Goal: Find contact information: Find contact information

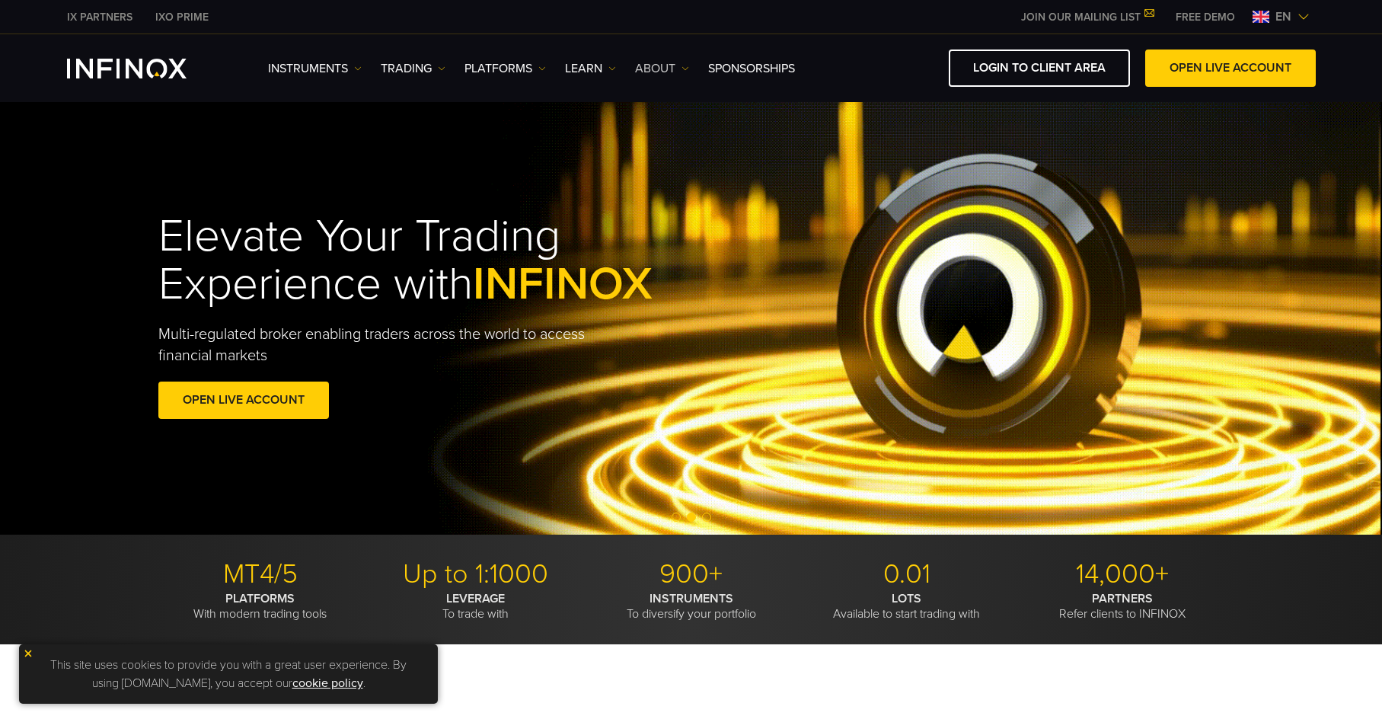
click at [678, 64] on link "ABOUT" at bounding box center [662, 68] width 54 height 18
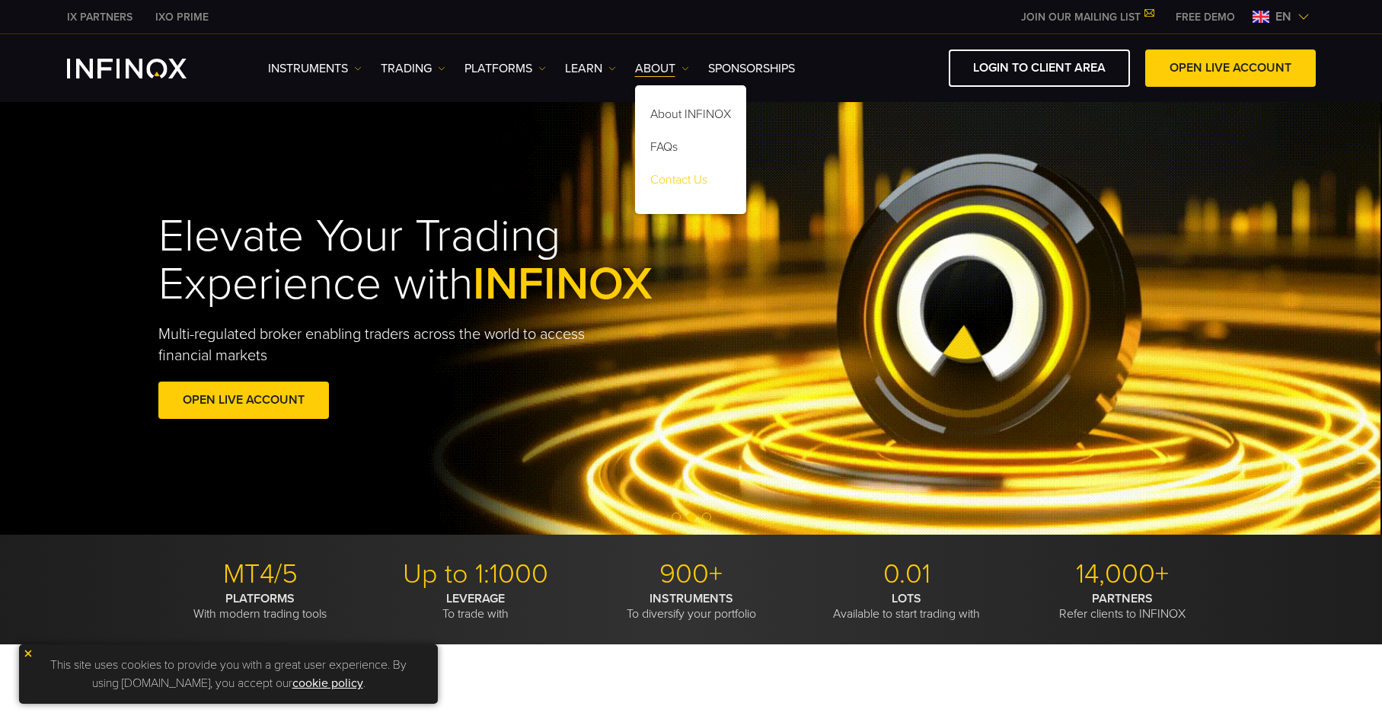
click at [694, 179] on link "Contact Us" at bounding box center [690, 182] width 111 height 33
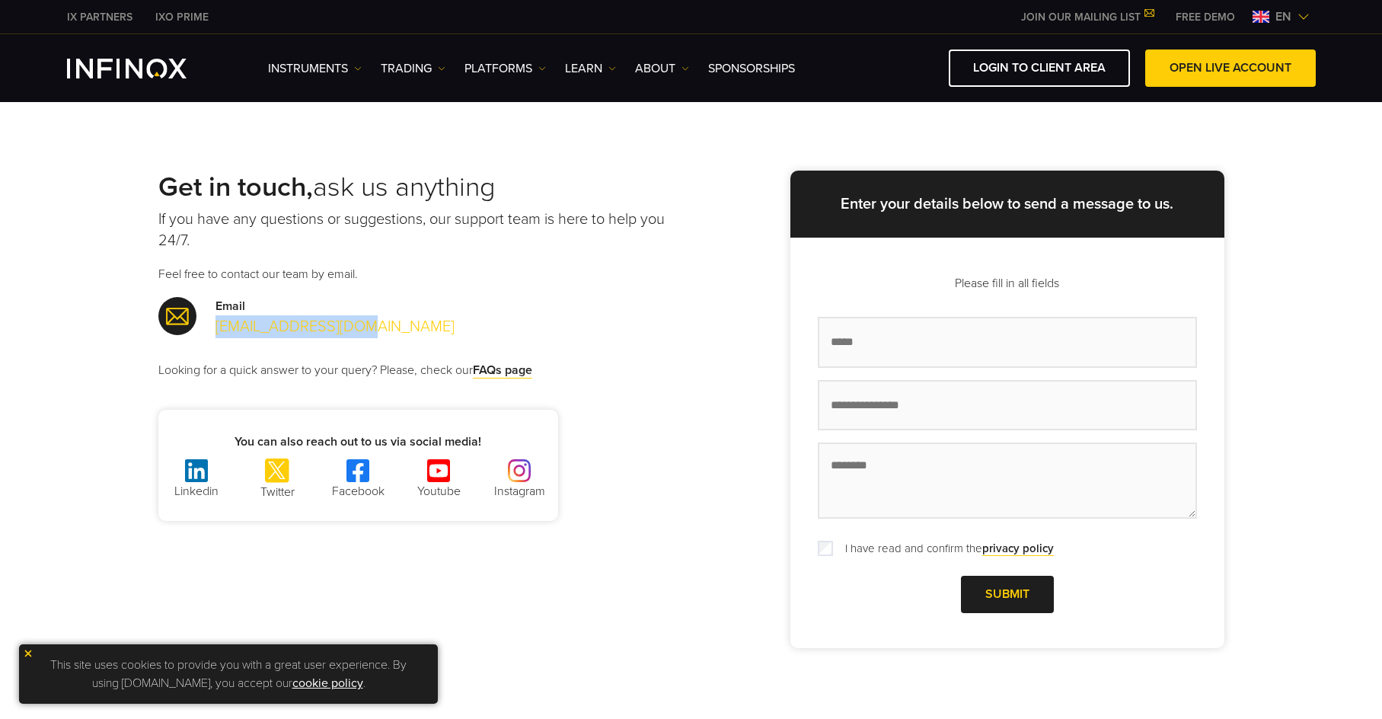
drag, startPoint x: 366, startPoint y: 326, endPoint x: 218, endPoint y: 334, distance: 148.7
click at [218, 334] on div "Email [EMAIL_ADDRESS][DOMAIN_NAME]" at bounding box center [424, 317] width 533 height 41
copy link "[EMAIL_ADDRESS][DOMAIN_NAME]"
